Goal: Task Accomplishment & Management: Manage account settings

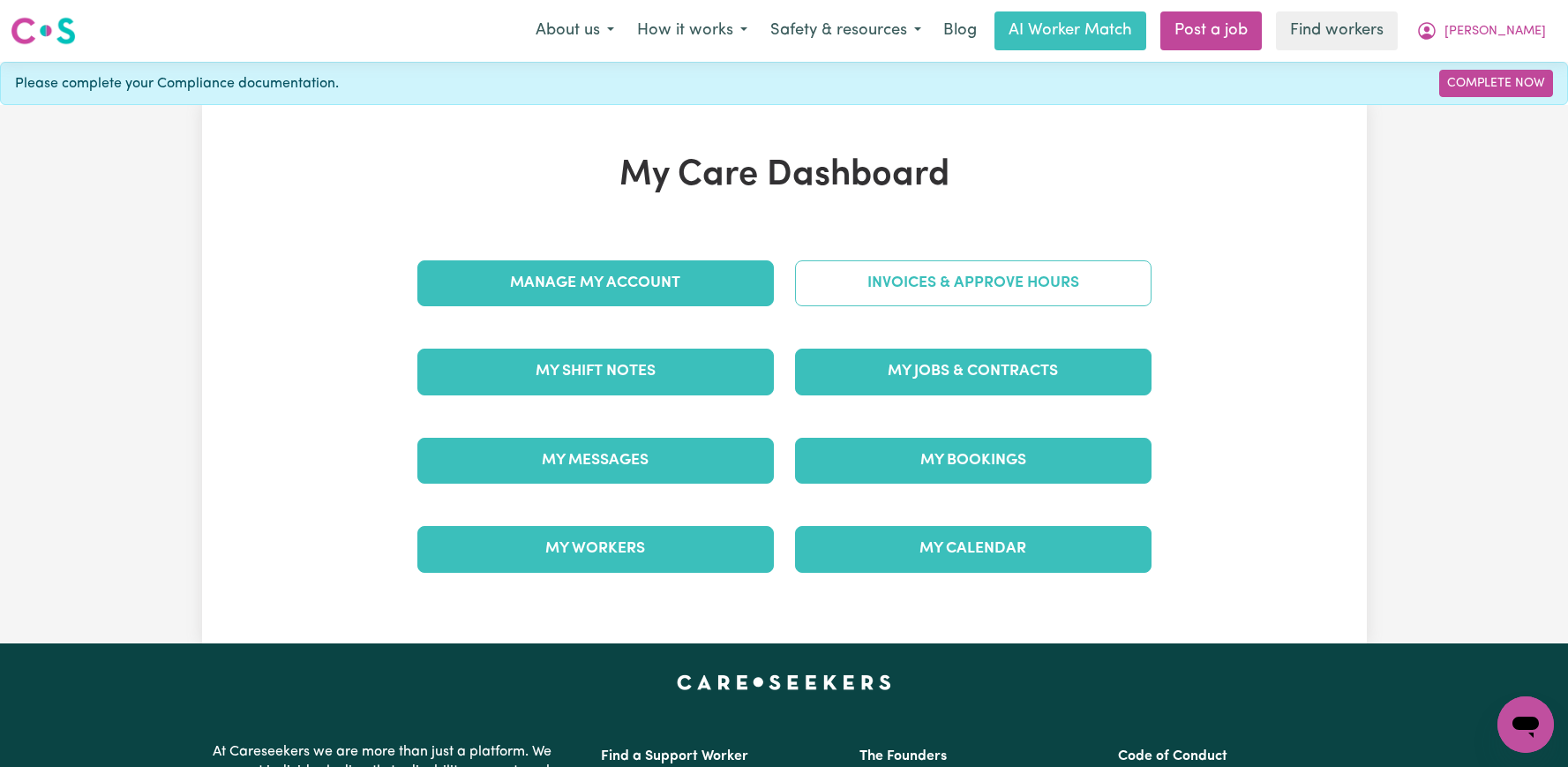
click at [916, 278] on link "Invoices & Approve Hours" at bounding box center [973, 283] width 356 height 46
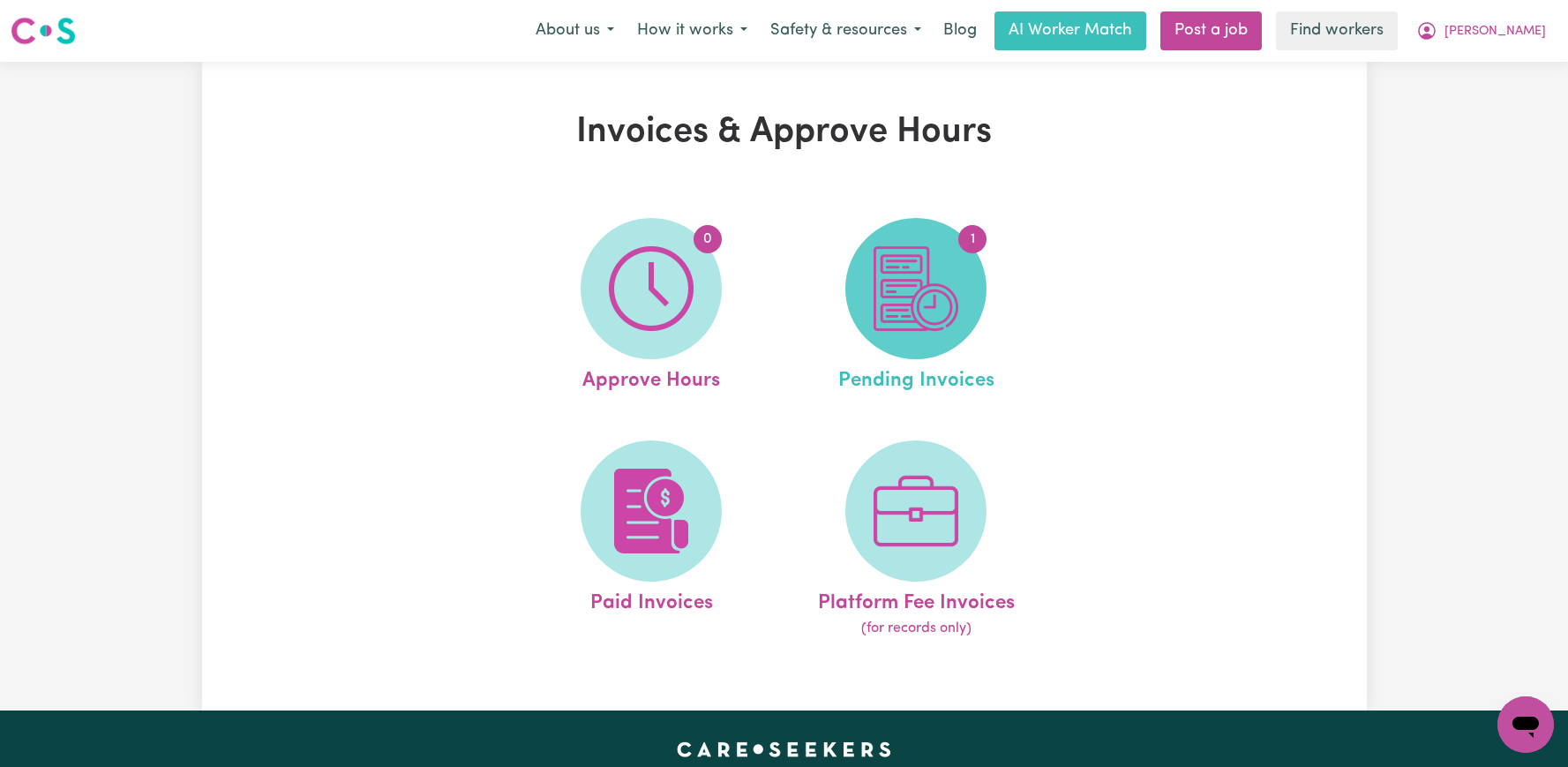
click at [898, 314] on img at bounding box center [915, 288] width 84 height 84
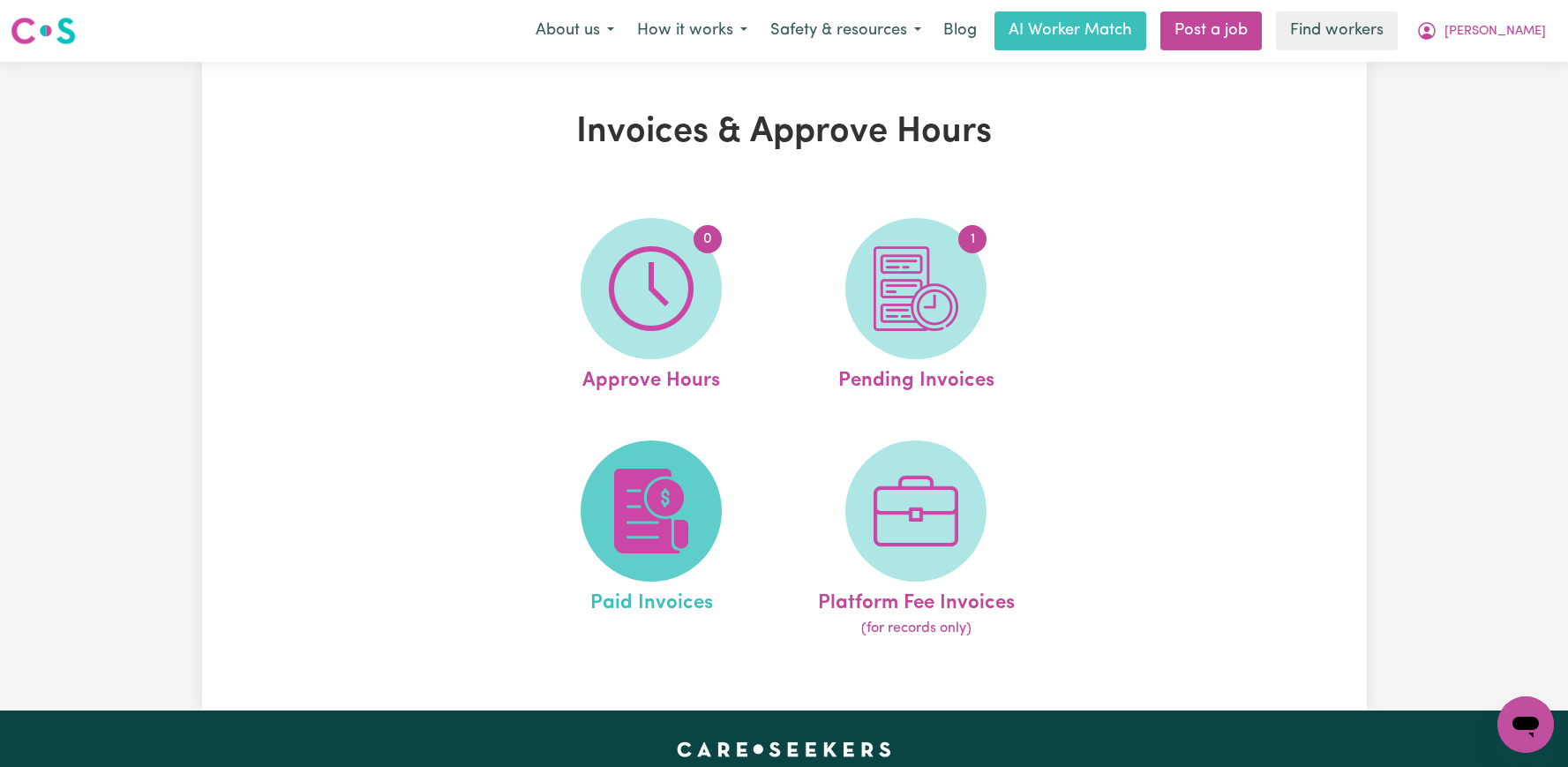
click at [647, 521] on img at bounding box center [651, 510] width 84 height 84
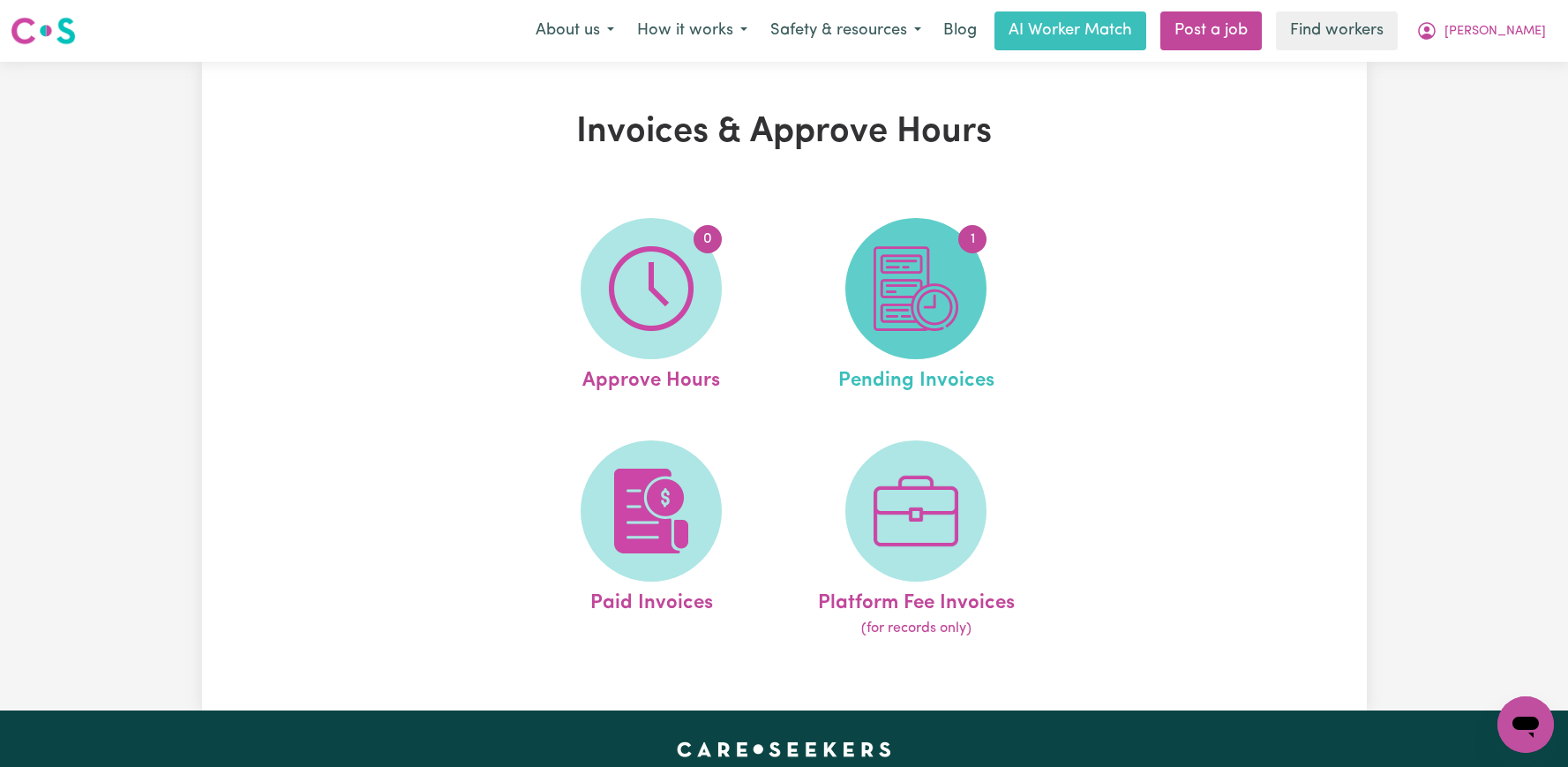
click at [966, 306] on span "1" at bounding box center [915, 289] width 141 height 141
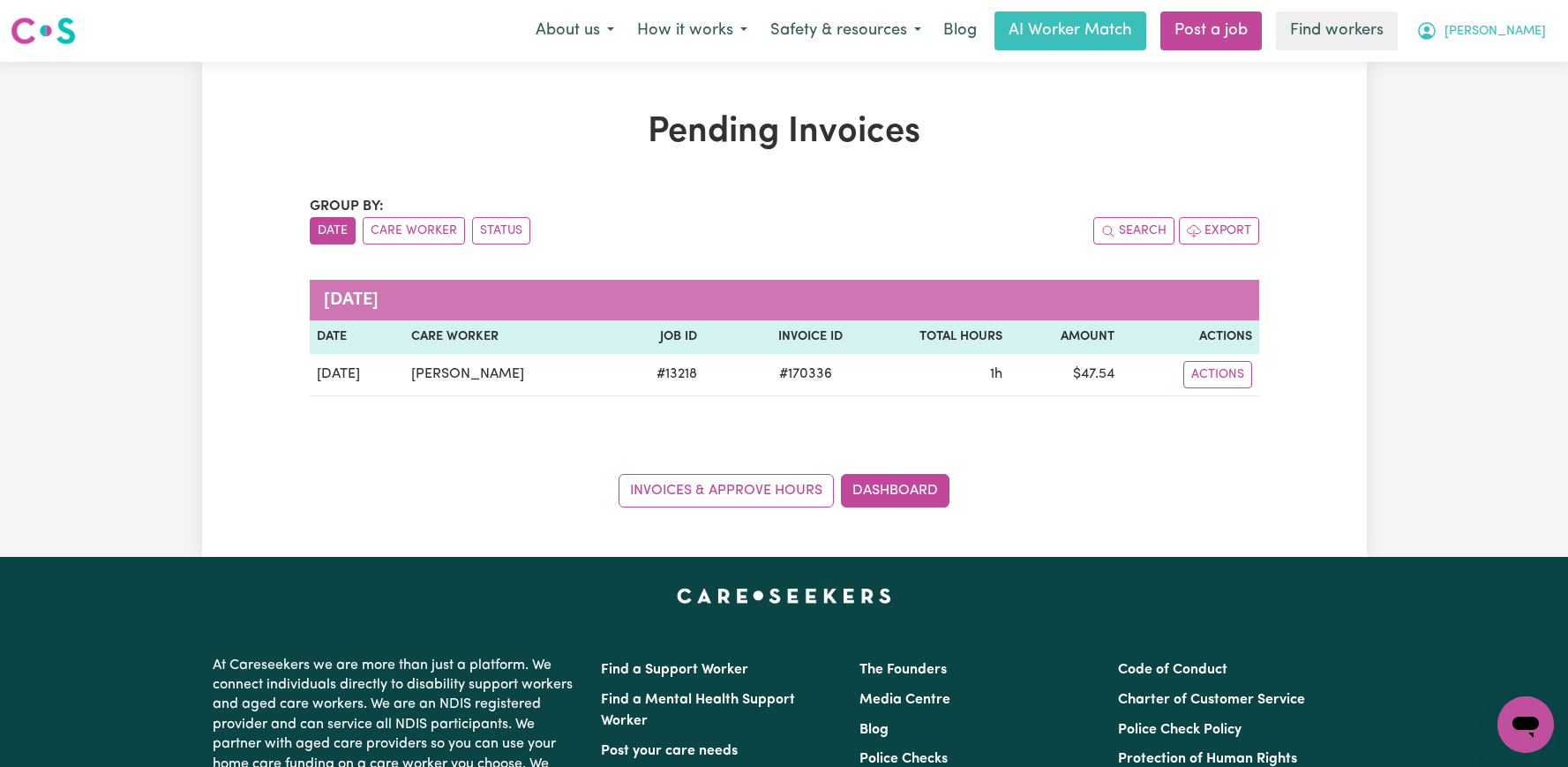
click at [1459, 28] on span "[PERSON_NAME]" at bounding box center [1495, 32] width 101 height 20
click at [1450, 79] on link "My Dashboard" at bounding box center [1487, 68] width 140 height 34
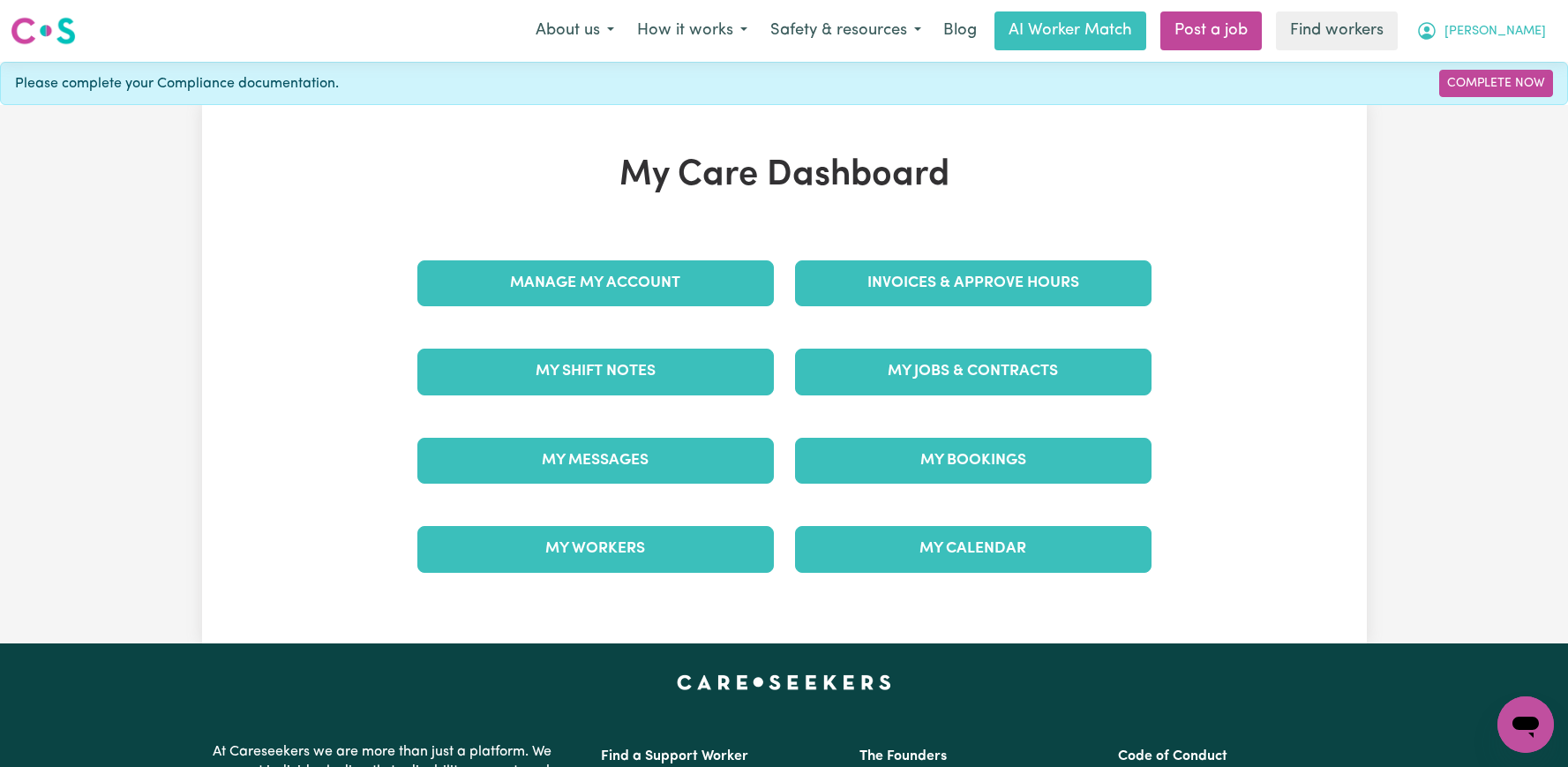
click at [1462, 28] on span "[PERSON_NAME]" at bounding box center [1495, 32] width 101 height 20
click at [1458, 108] on link "Logout" at bounding box center [1487, 101] width 140 height 34
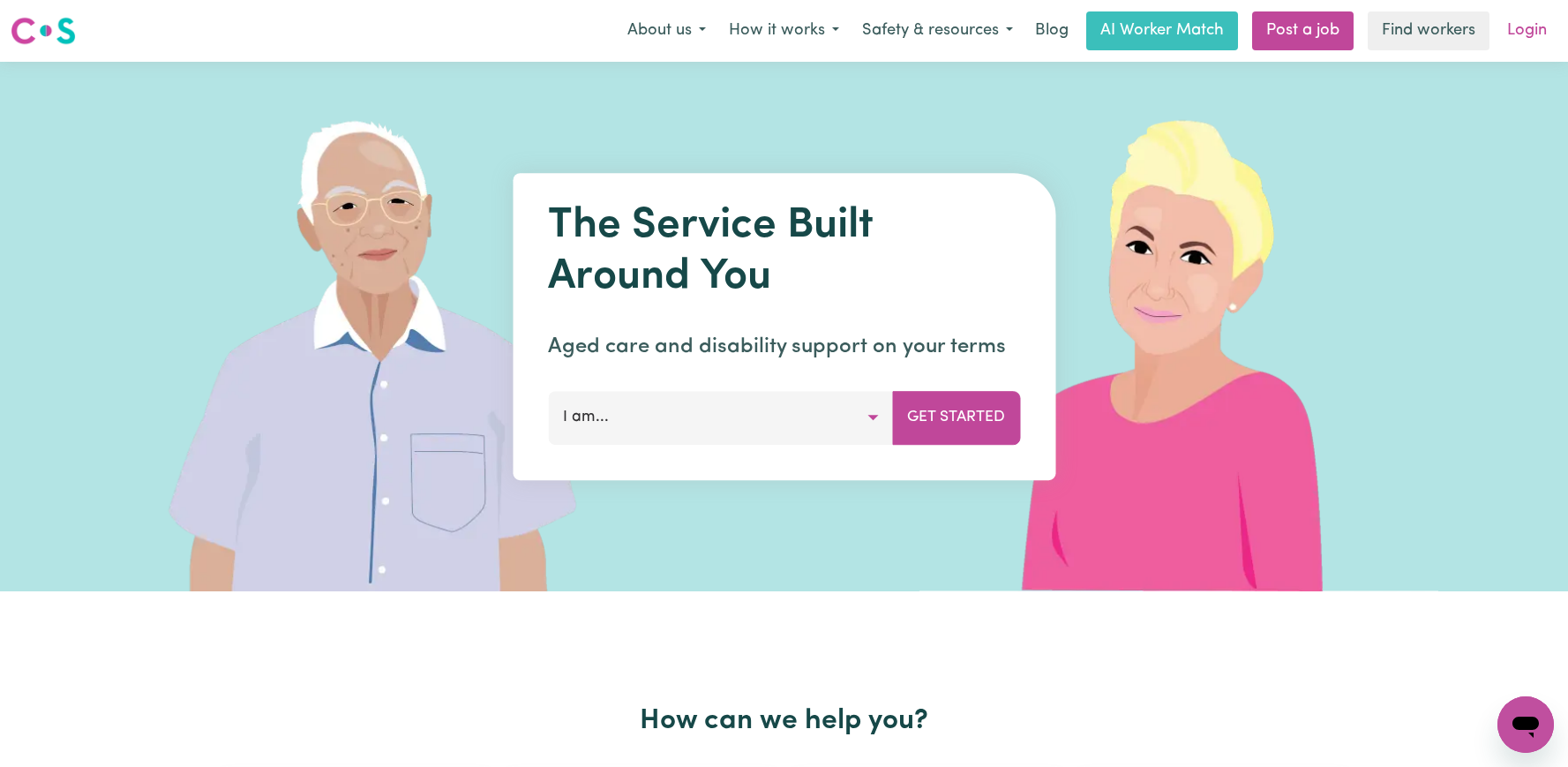
click at [1508, 26] on link "Login" at bounding box center [1526, 31] width 60 height 39
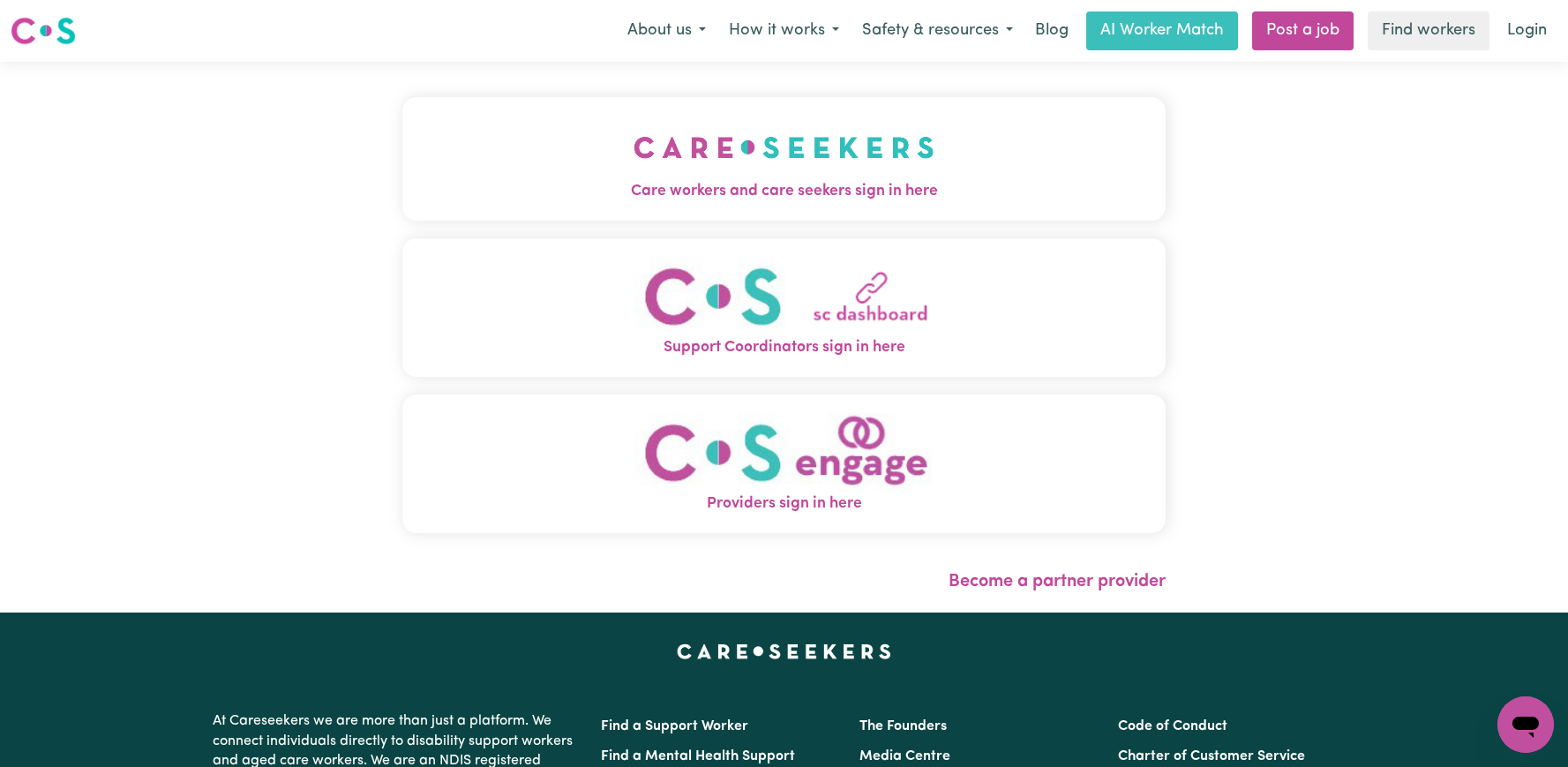
click at [675, 208] on button "Care workers and care seekers sign in here" at bounding box center [784, 159] width 764 height 124
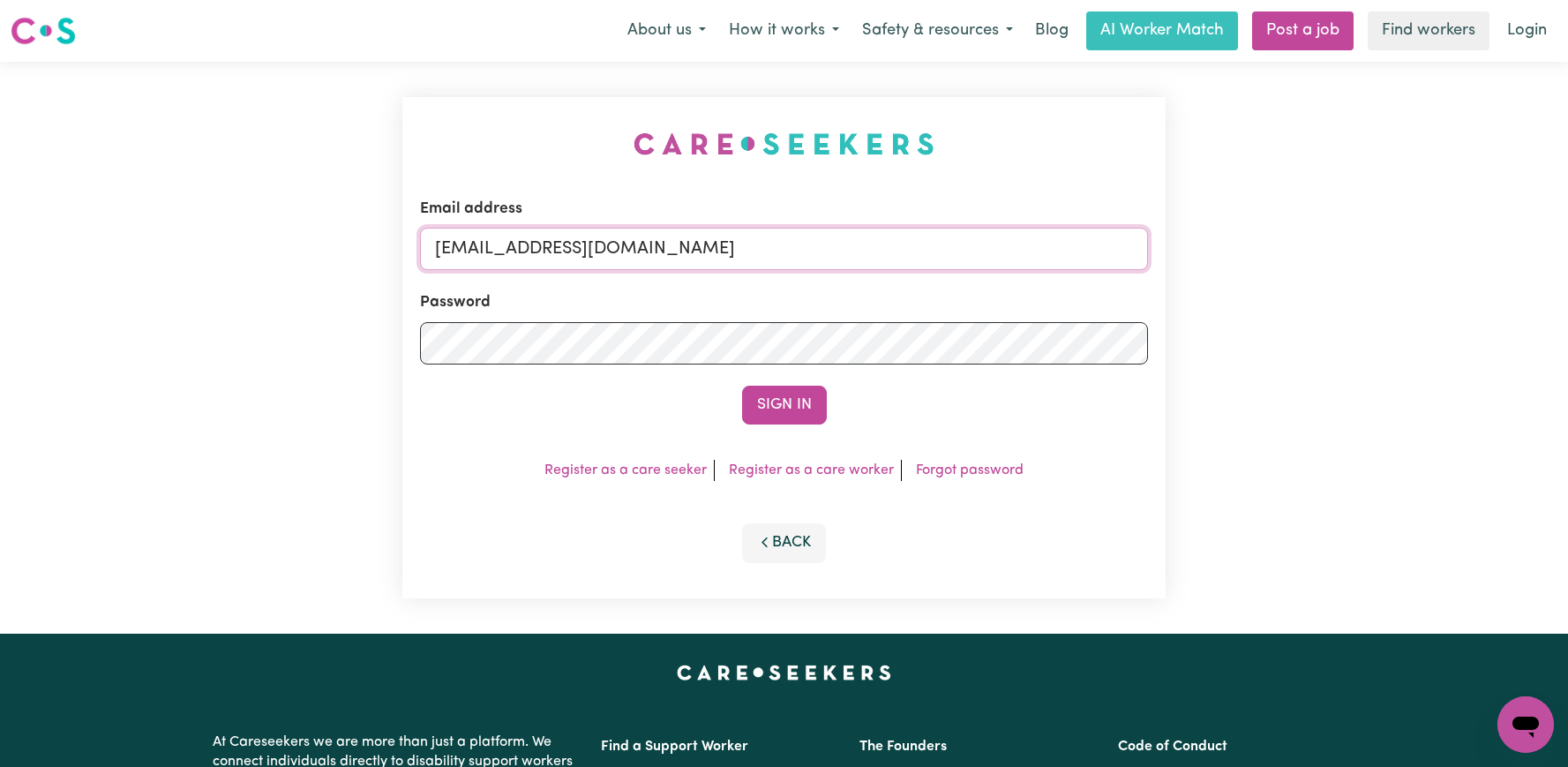
drag, startPoint x: 995, startPoint y: 248, endPoint x: 526, endPoint y: 244, distance: 469.0
click at [526, 244] on input "[EMAIL_ADDRESS][DOMAIN_NAME]" at bounding box center [784, 249] width 728 height 43
paste input "Pasqualenero"
type input "[EMAIL_ADDRESS][PERSON_NAME][DOMAIN_NAME]"
click at [742, 386] on button "Sign In" at bounding box center [784, 405] width 84 height 39
